Goal: Task Accomplishment & Management: Manage account settings

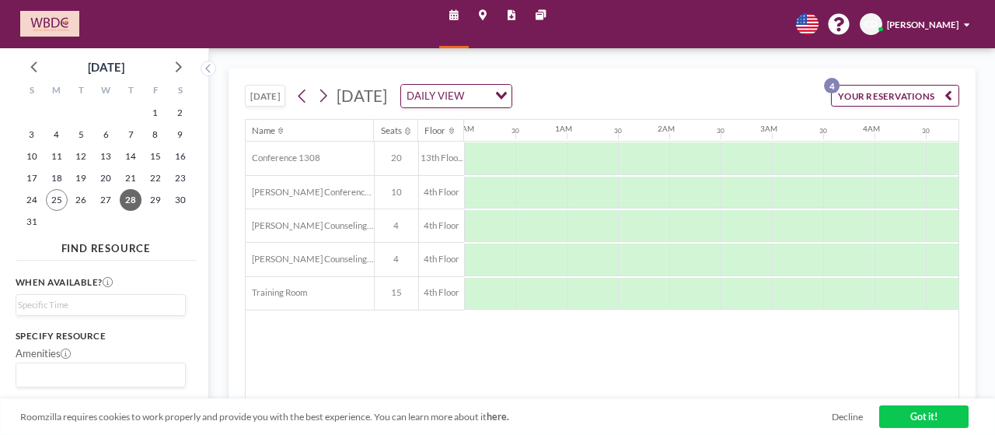
scroll to position [0, 758]
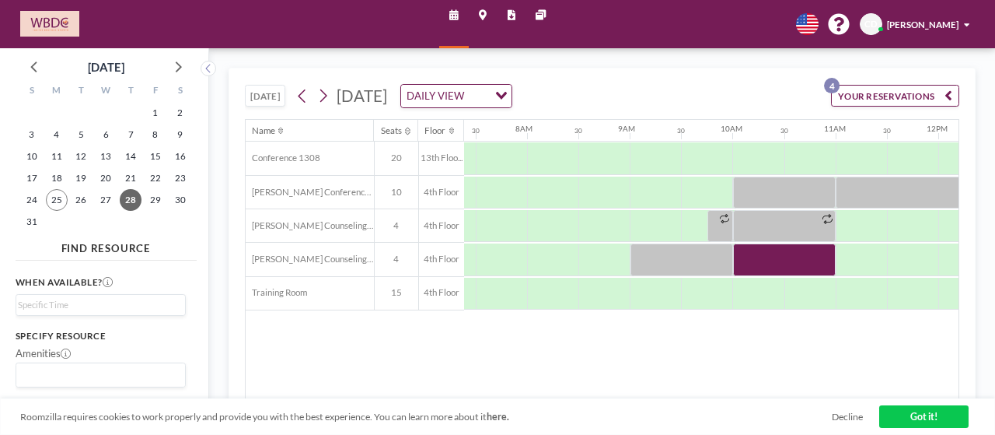
click at [700, 57] on div "[DATE] [DATE] DAILY VIEW Loading... YOUR RESERVATIONS 4 Name Seats Floor 12AM 3…" at bounding box center [602, 241] width 786 height 386
click at [771, 262] on div at bounding box center [784, 259] width 103 height 32
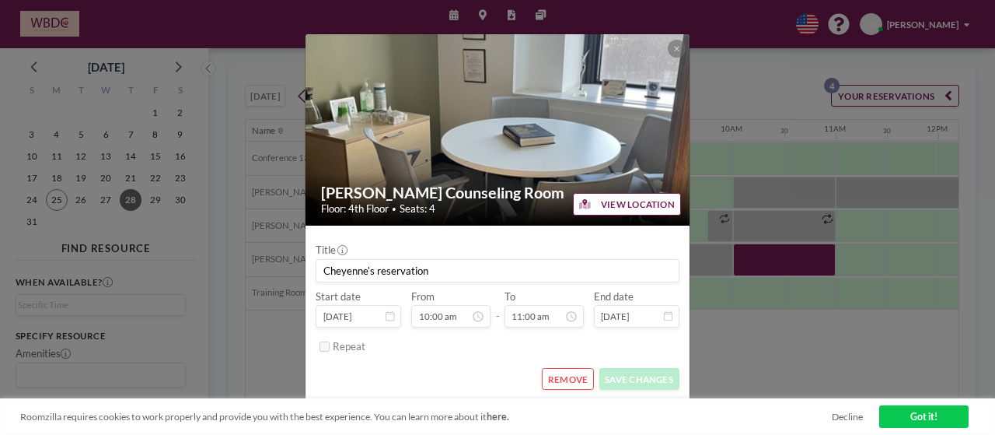
click at [571, 374] on button "REMOVE" at bounding box center [568, 379] width 52 height 22
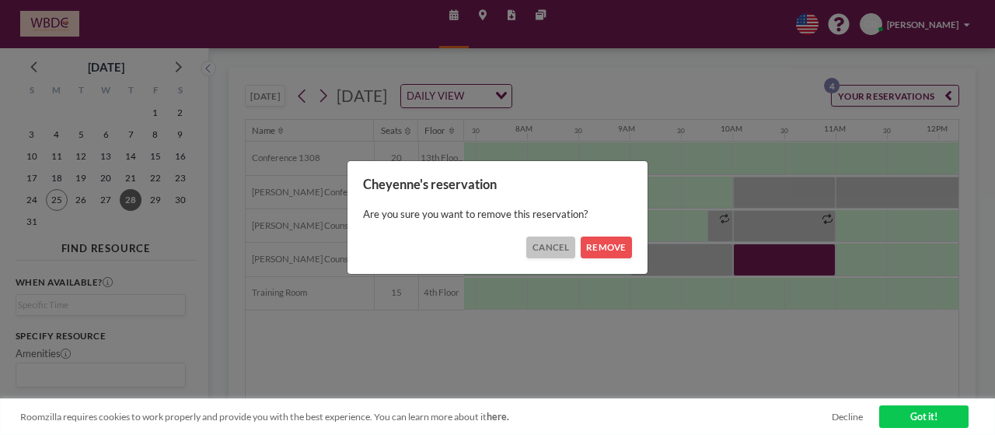
click at [563, 243] on button "CANCEL" at bounding box center [550, 247] width 49 height 22
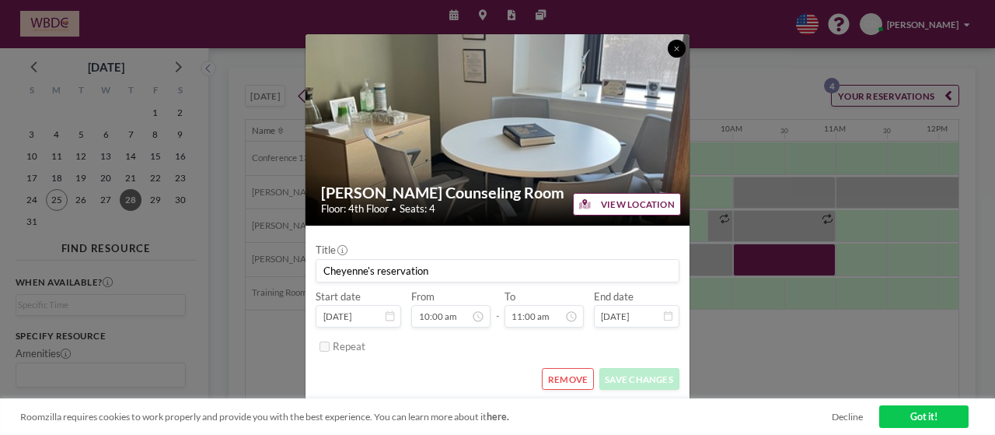
click at [682, 49] on button at bounding box center [677, 49] width 18 height 18
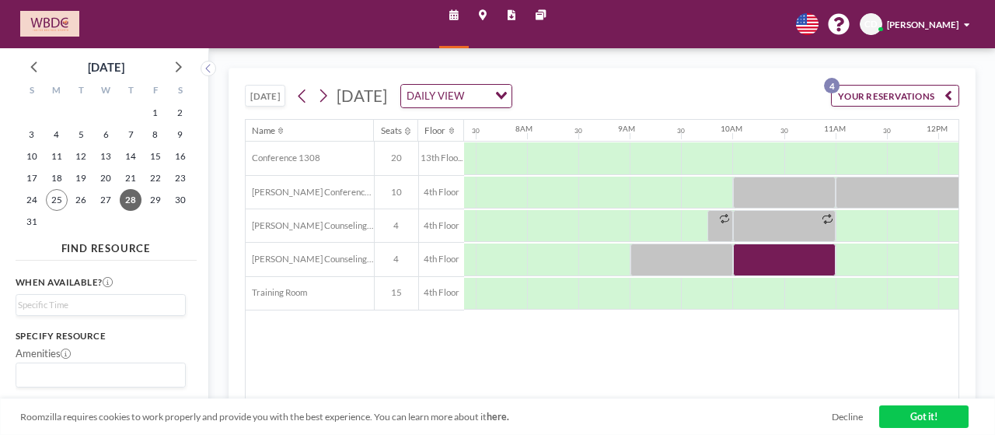
click at [262, 93] on button "[DATE]" at bounding box center [265, 96] width 41 height 22
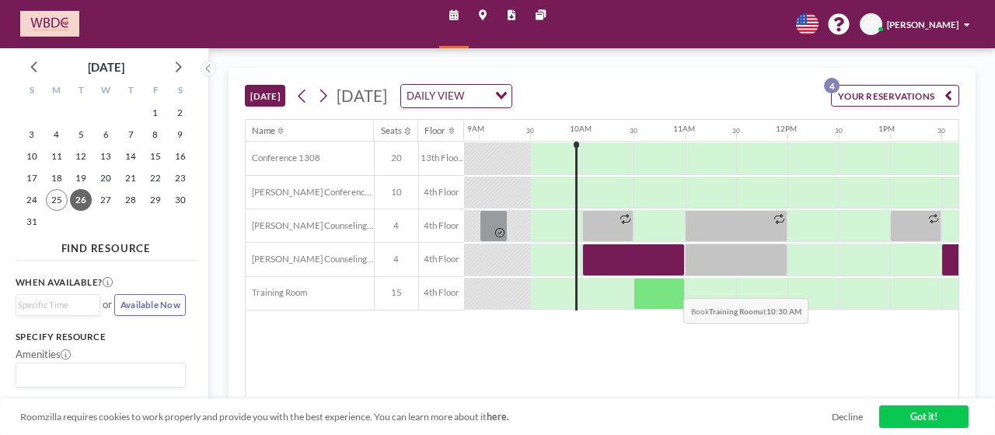
scroll to position [0, 910]
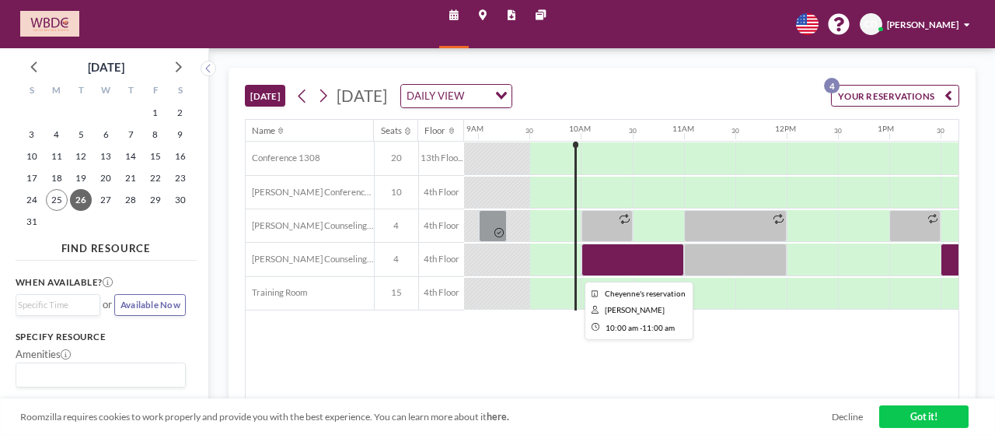
click at [635, 254] on div at bounding box center [632, 259] width 103 height 32
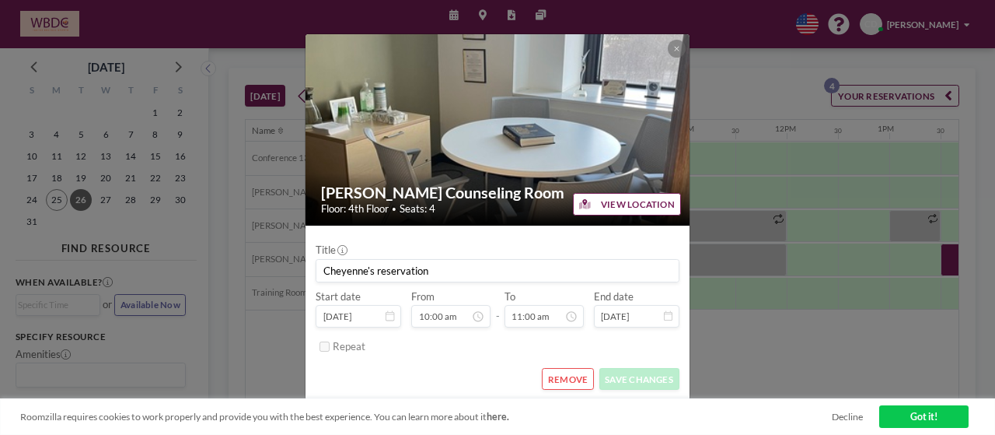
click at [562, 385] on button "REMOVE" at bounding box center [568, 379] width 52 height 22
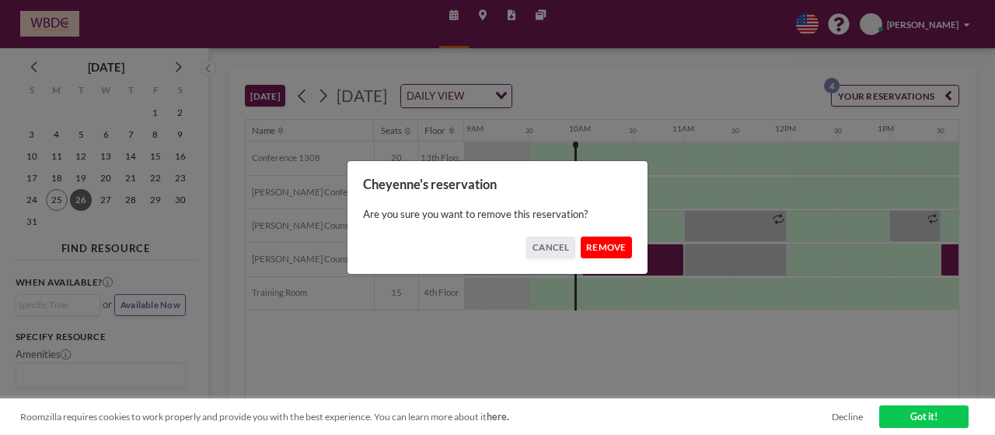
click at [616, 246] on button "REMOVE" at bounding box center [607, 247] width 52 height 22
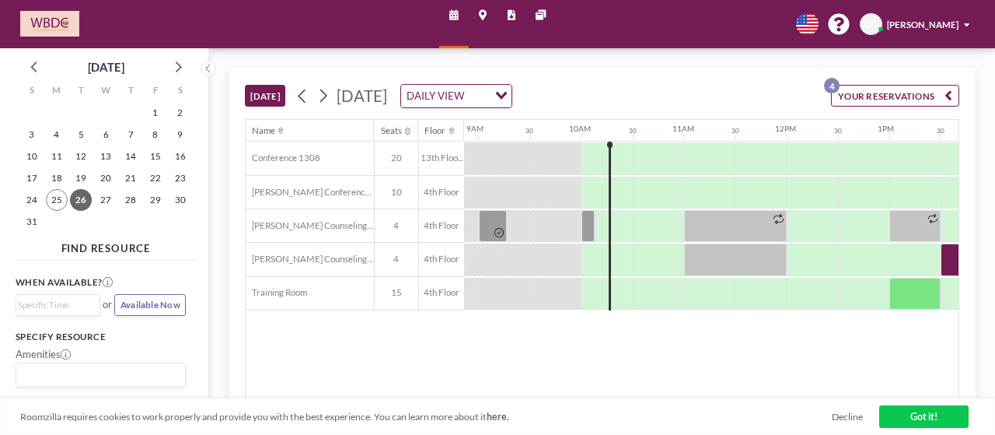
click at [712, 55] on div "[DATE] [DATE] DAILY VIEW Loading... YOUR RESERVATIONS 4 Name Seats Floor 12AM 3…" at bounding box center [602, 241] width 786 height 386
click at [321, 100] on icon at bounding box center [323, 95] width 12 height 19
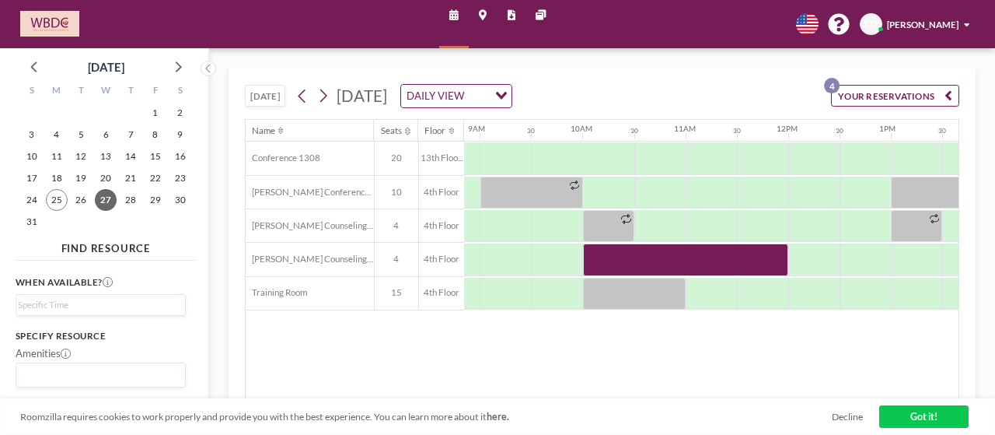
scroll to position [0, 920]
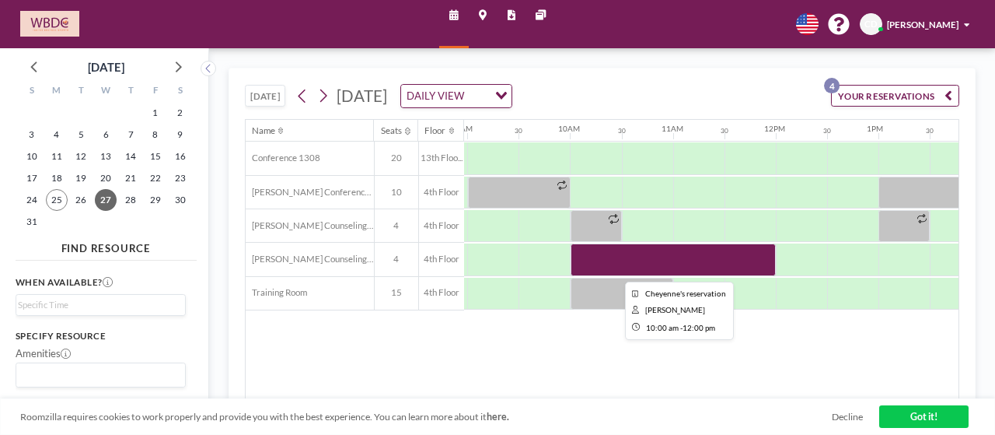
click at [649, 257] on div at bounding box center [673, 259] width 205 height 32
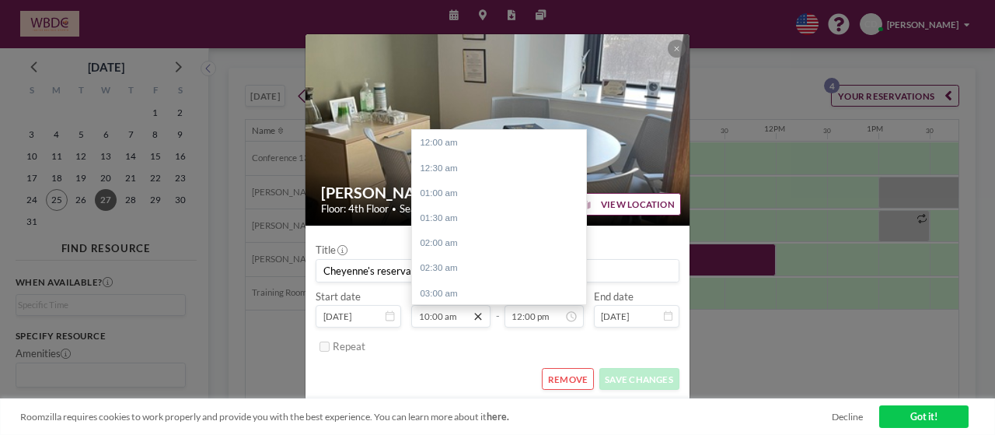
scroll to position [501, 0]
click at [456, 197] on div "11:00 am" at bounding box center [503, 192] width 182 height 25
type input "11:00 am"
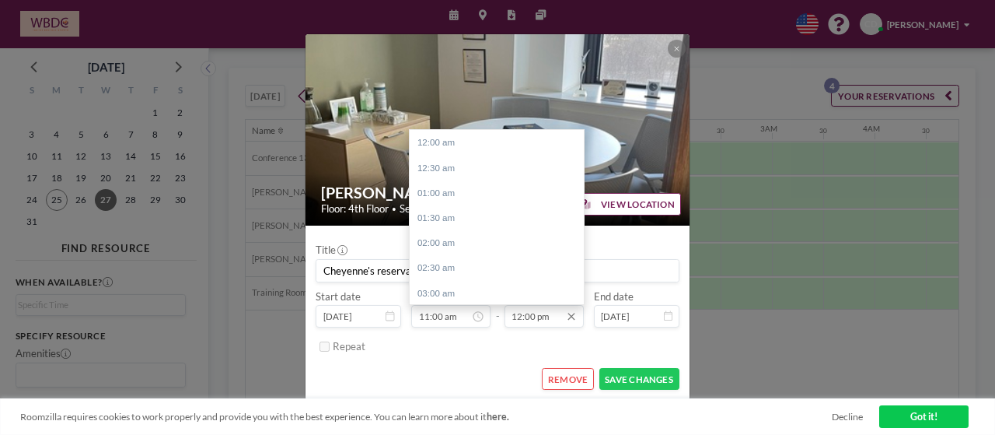
scroll to position [0, 530]
click at [543, 316] on input "12:00 pm" at bounding box center [544, 316] width 79 height 22
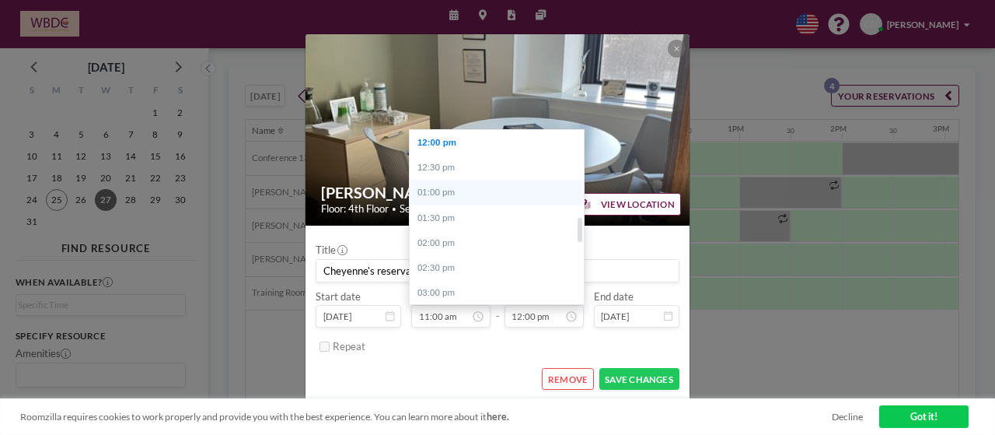
scroll to position [0, 1061]
click at [445, 190] on div "01:00 pm" at bounding box center [501, 192] width 182 height 25
type input "01:00 pm"
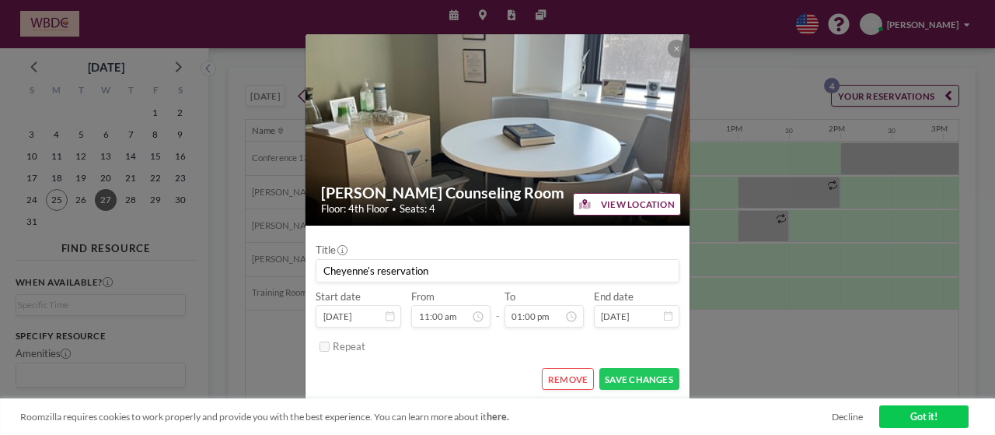
scroll to position [550, 0]
click at [637, 377] on button "SAVE CHANGES" at bounding box center [639, 379] width 80 height 22
